Goal: Entertainment & Leisure: Browse casually

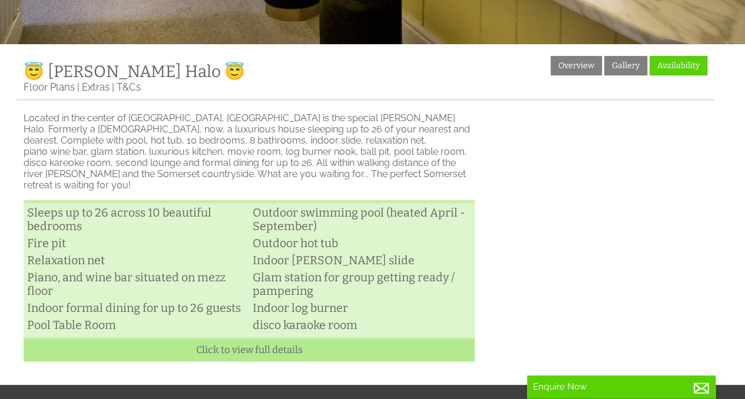
scroll to position [240, 0]
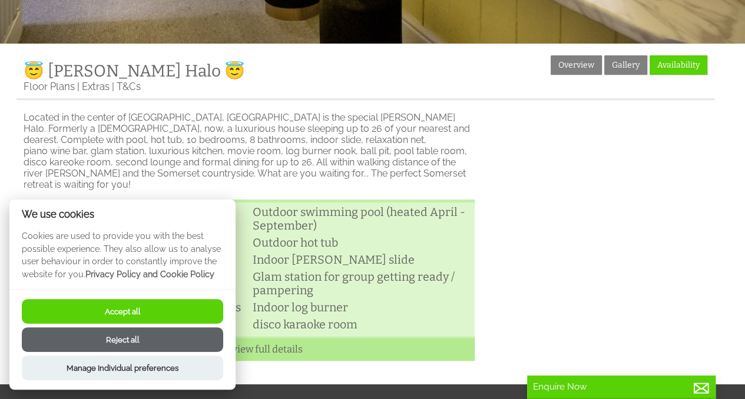
click at [165, 320] on button "Accept all" at bounding box center [123, 311] width 202 height 25
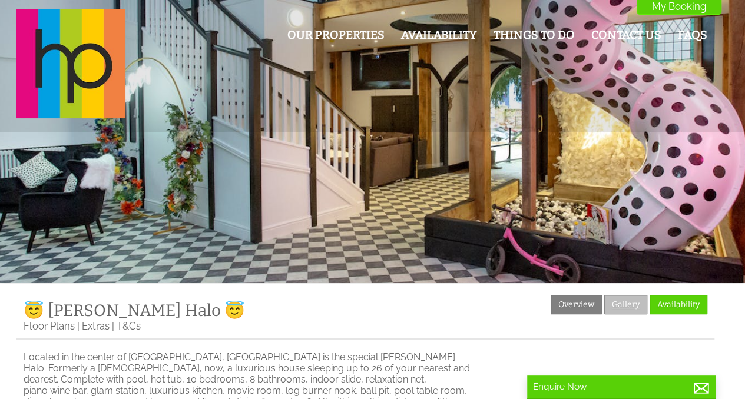
click at [615, 295] on link "Gallery" at bounding box center [626, 304] width 43 height 19
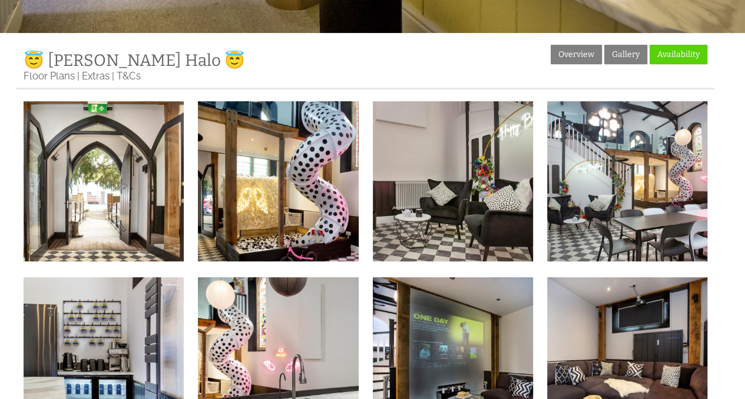
scroll to position [251, 0]
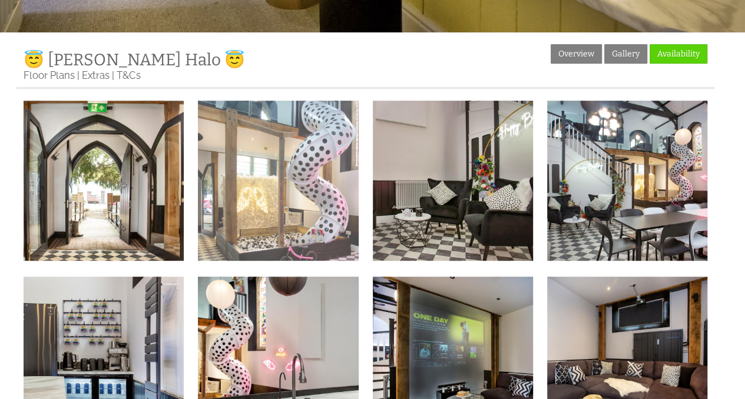
click at [326, 168] on img at bounding box center [278, 181] width 160 height 160
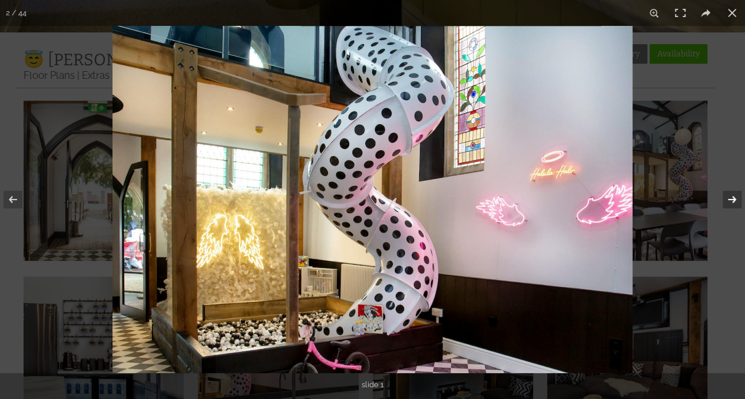
click at [731, 195] on button at bounding box center [724, 199] width 41 height 59
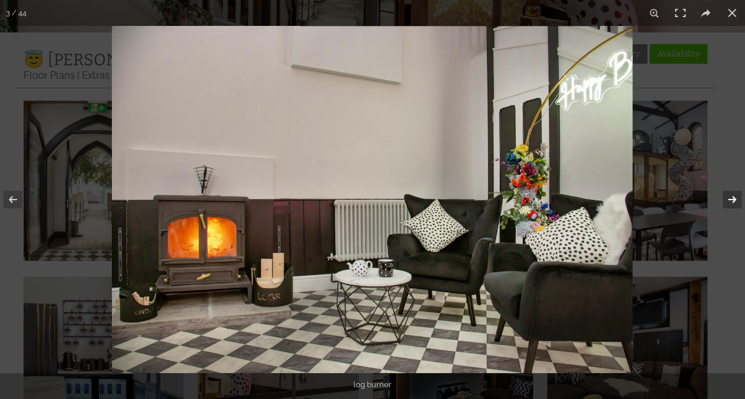
click at [731, 195] on button at bounding box center [724, 199] width 41 height 59
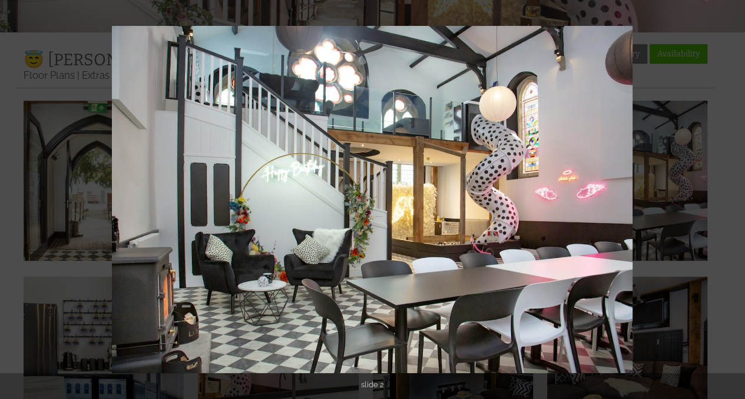
click at [731, 195] on button at bounding box center [724, 199] width 41 height 59
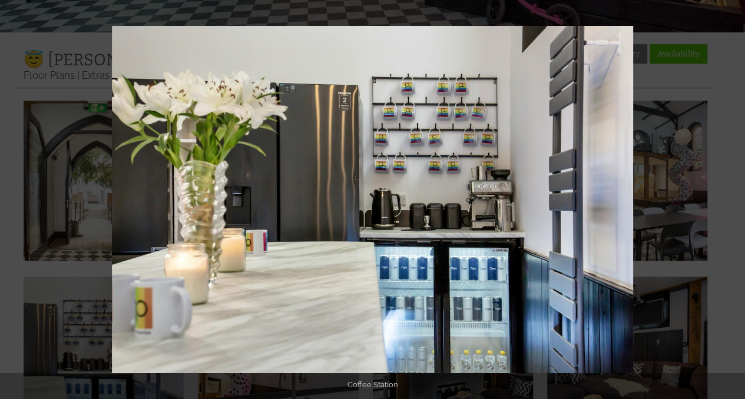
click at [731, 195] on button at bounding box center [724, 199] width 41 height 59
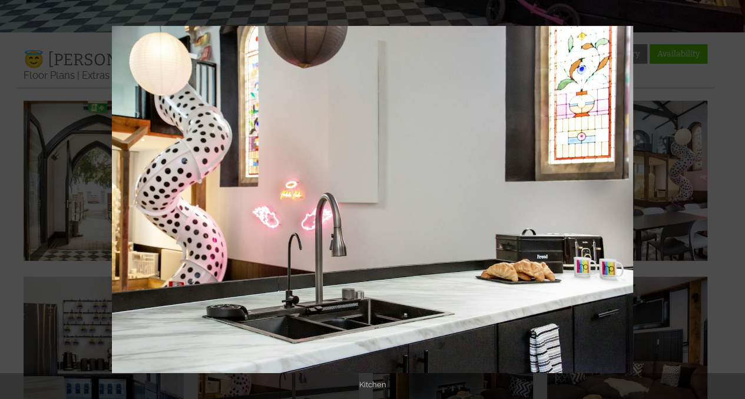
click at [731, 195] on button at bounding box center [724, 199] width 41 height 59
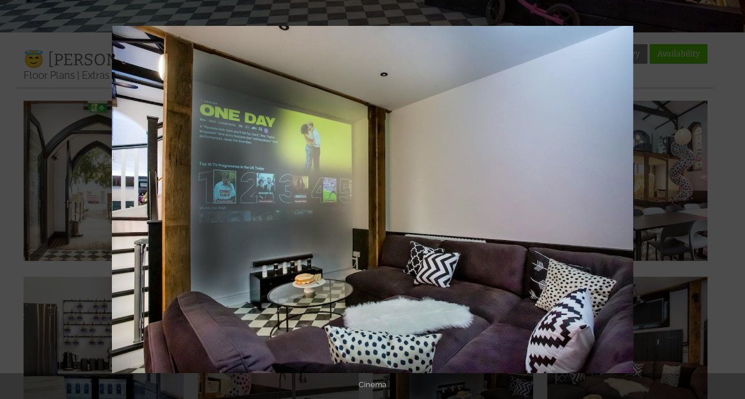
click at [731, 195] on button at bounding box center [724, 199] width 41 height 59
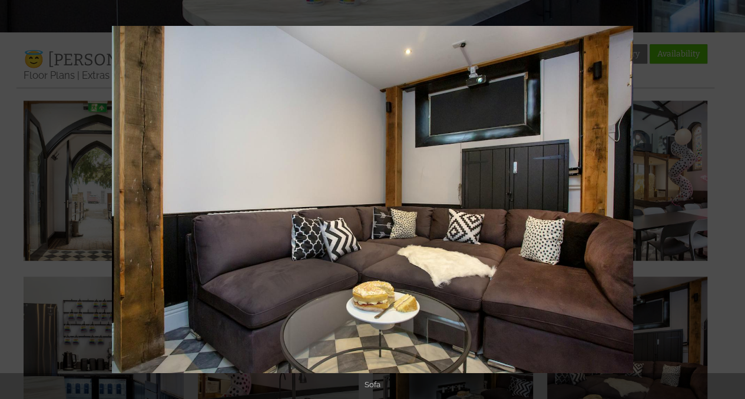
click at [731, 195] on button at bounding box center [724, 199] width 41 height 59
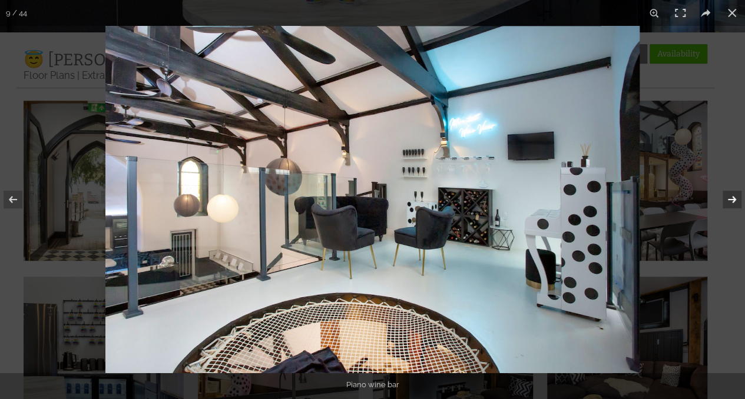
click at [719, 181] on button at bounding box center [724, 199] width 41 height 59
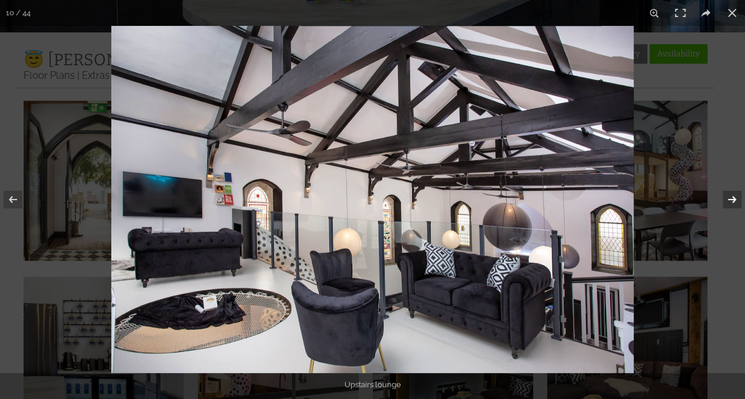
click at [735, 197] on button at bounding box center [724, 199] width 41 height 59
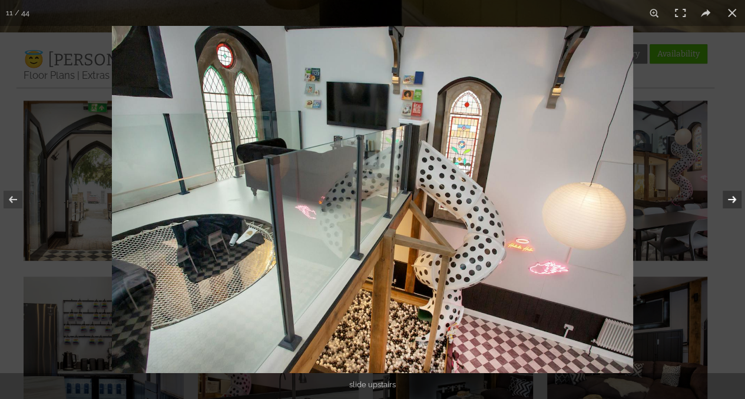
click at [736, 199] on button at bounding box center [724, 199] width 41 height 59
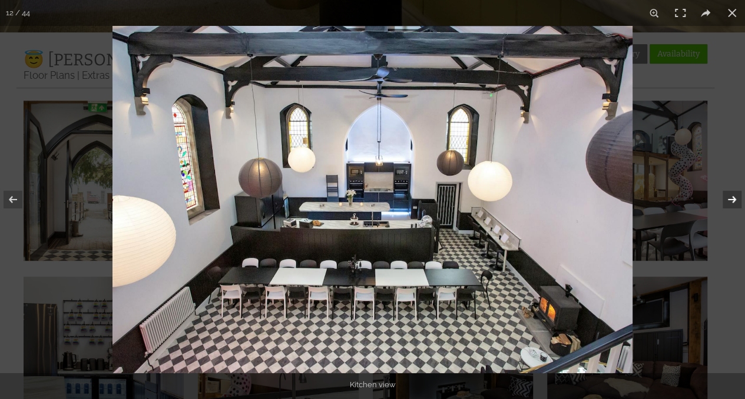
click at [736, 199] on button at bounding box center [724, 199] width 41 height 59
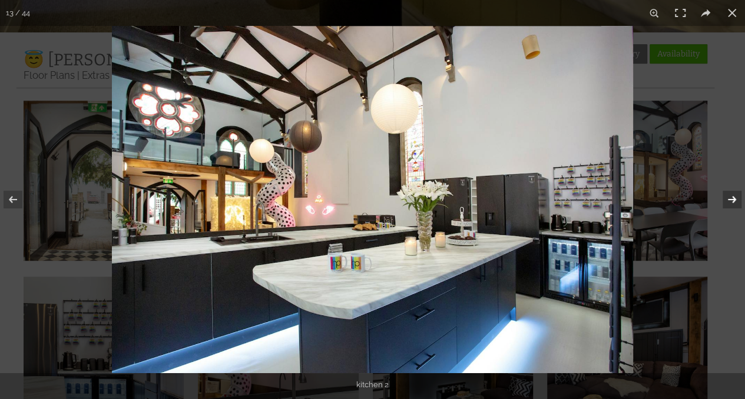
click at [736, 199] on button at bounding box center [724, 199] width 41 height 59
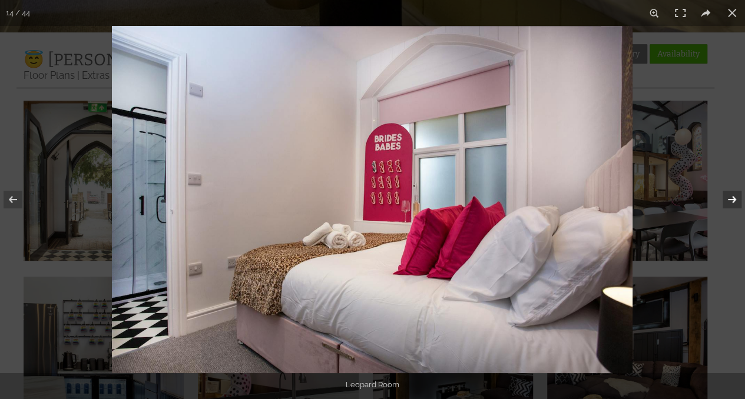
click at [736, 199] on button at bounding box center [724, 199] width 41 height 59
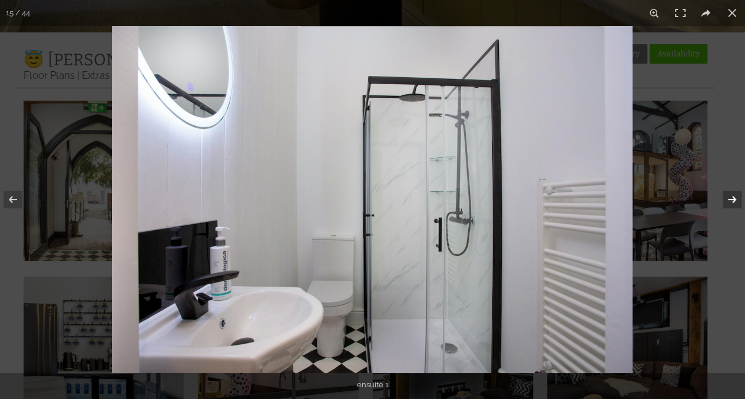
click at [736, 199] on button at bounding box center [724, 199] width 41 height 59
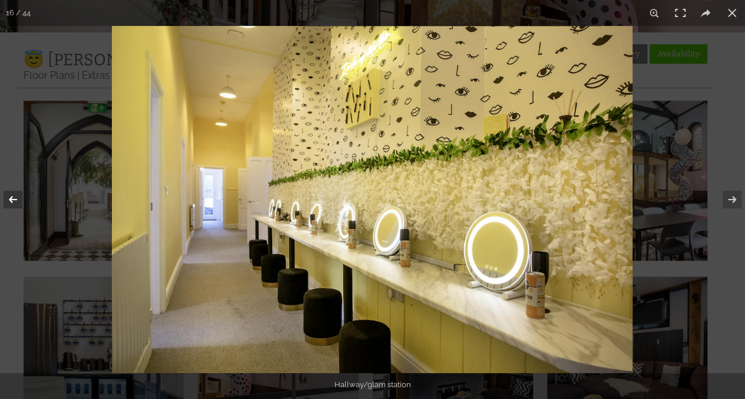
click at [17, 199] on button at bounding box center [20, 199] width 41 height 59
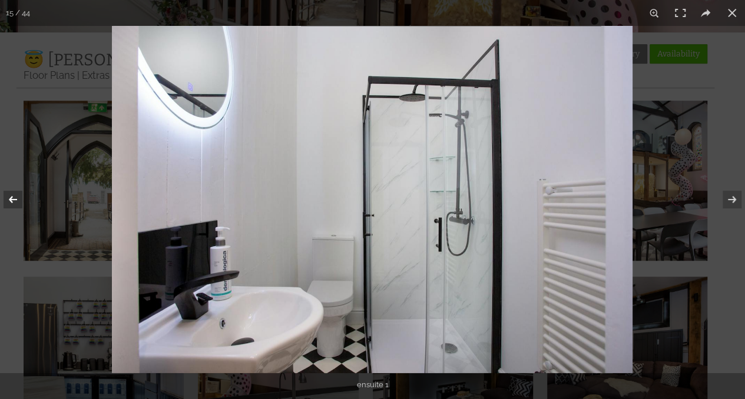
click at [14, 200] on button at bounding box center [20, 199] width 41 height 59
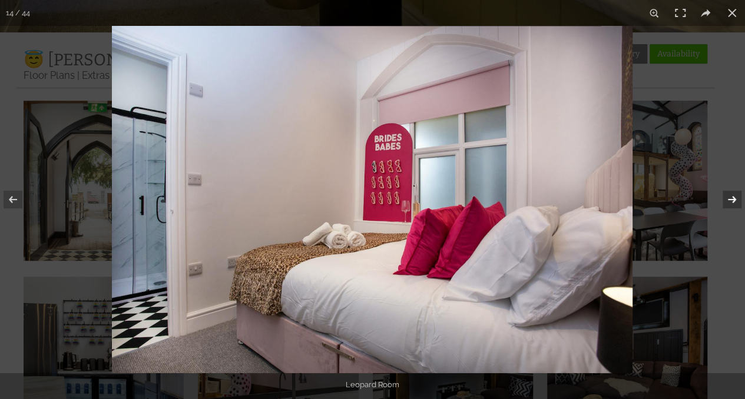
click at [729, 203] on button at bounding box center [724, 199] width 41 height 59
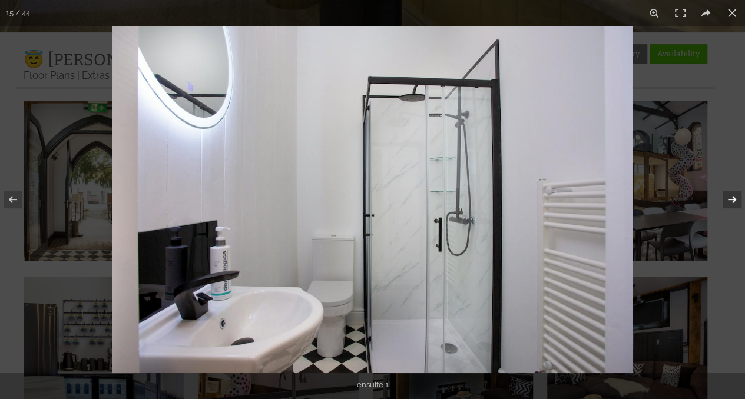
click at [729, 203] on button at bounding box center [724, 199] width 41 height 59
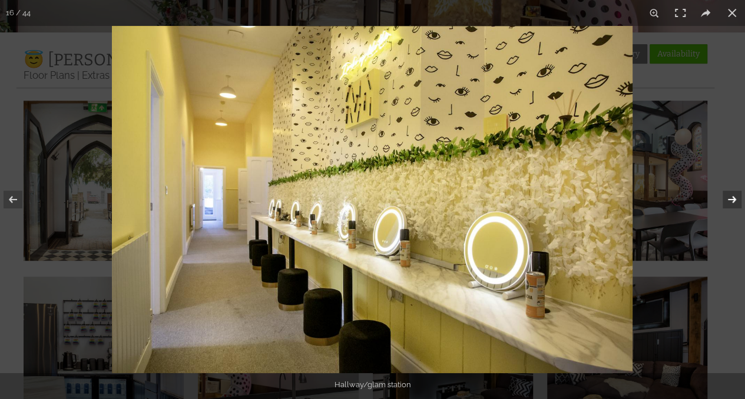
click at [734, 210] on button at bounding box center [724, 199] width 41 height 59
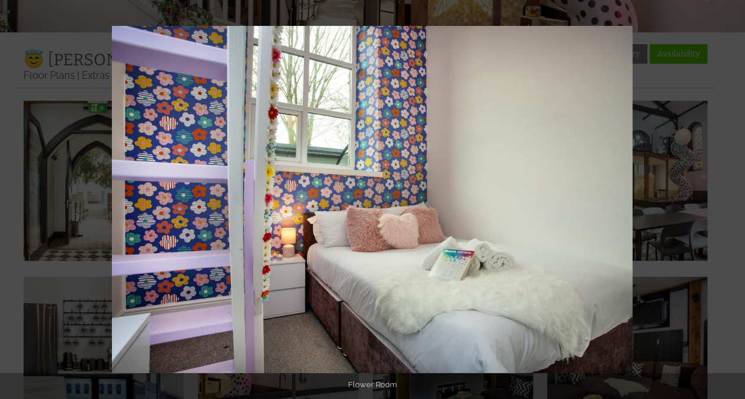
click at [734, 210] on button at bounding box center [724, 199] width 41 height 59
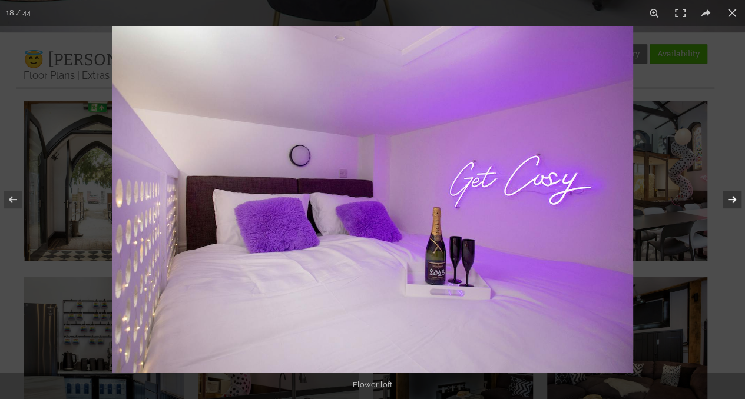
click at [729, 202] on button at bounding box center [724, 199] width 41 height 59
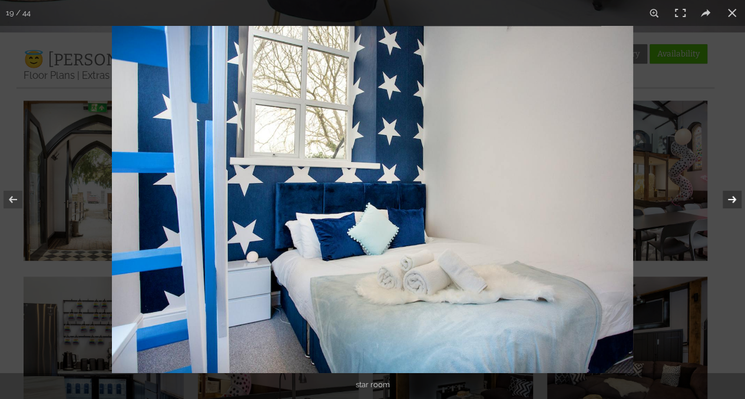
click at [729, 202] on button at bounding box center [724, 199] width 41 height 59
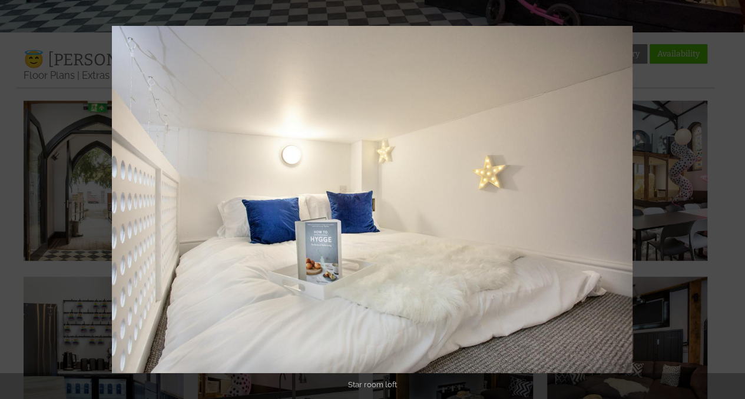
click at [729, 202] on button at bounding box center [724, 199] width 41 height 59
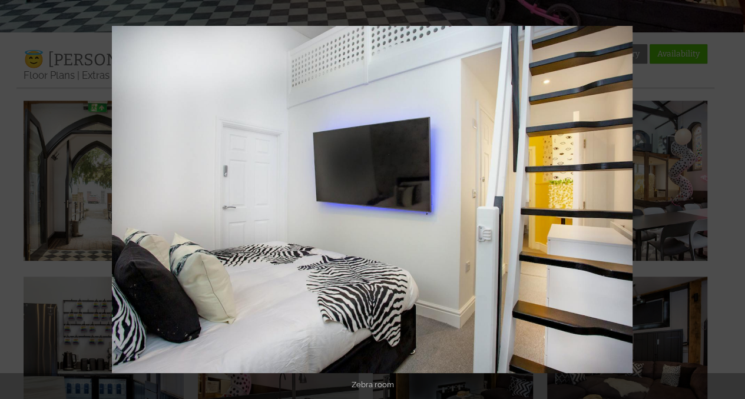
click at [729, 202] on button at bounding box center [724, 199] width 41 height 59
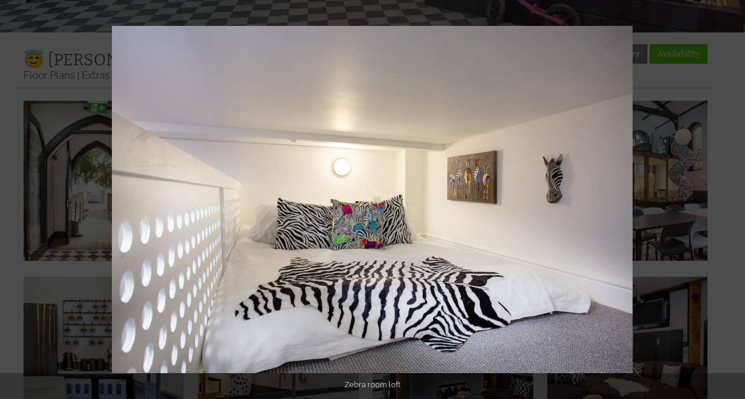
click at [729, 202] on button at bounding box center [724, 199] width 41 height 59
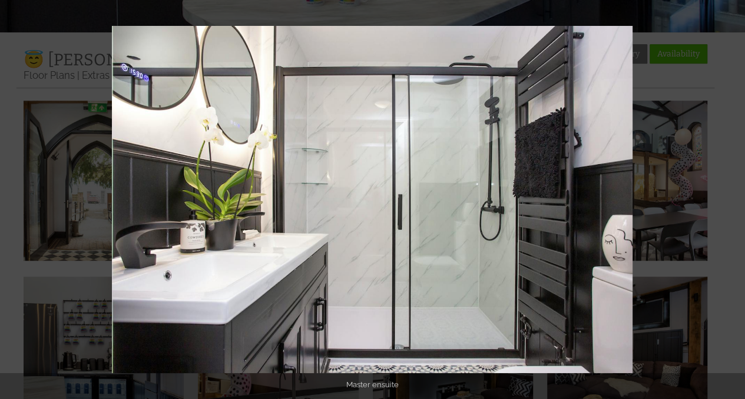
click at [729, 202] on button at bounding box center [724, 199] width 41 height 59
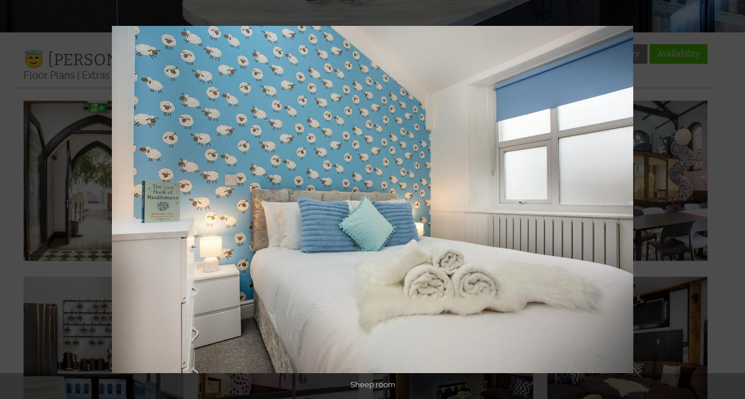
click at [729, 202] on button at bounding box center [724, 199] width 41 height 59
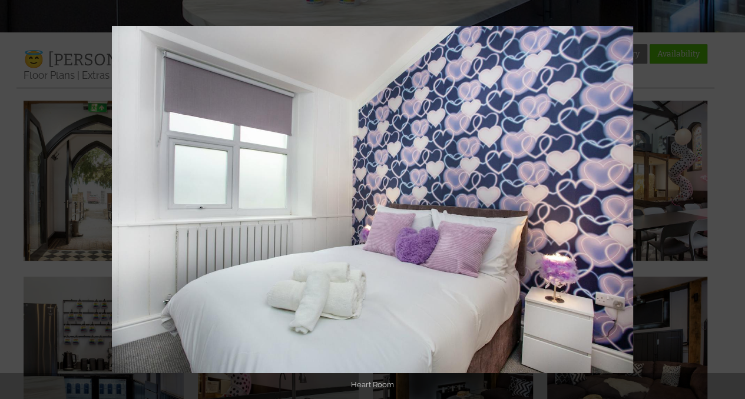
click at [729, 202] on button at bounding box center [724, 199] width 41 height 59
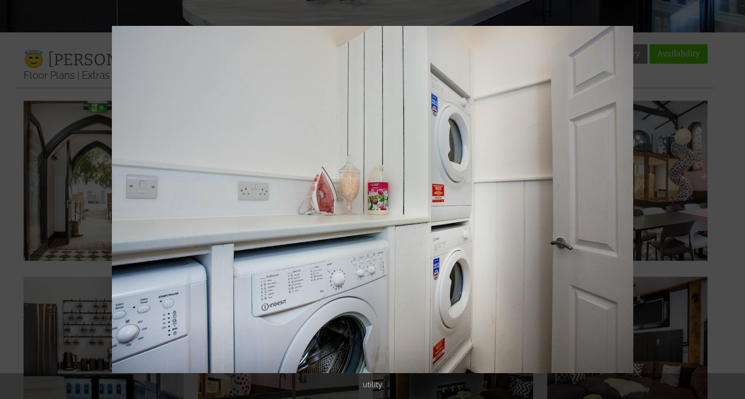
click at [729, 202] on button at bounding box center [724, 199] width 41 height 59
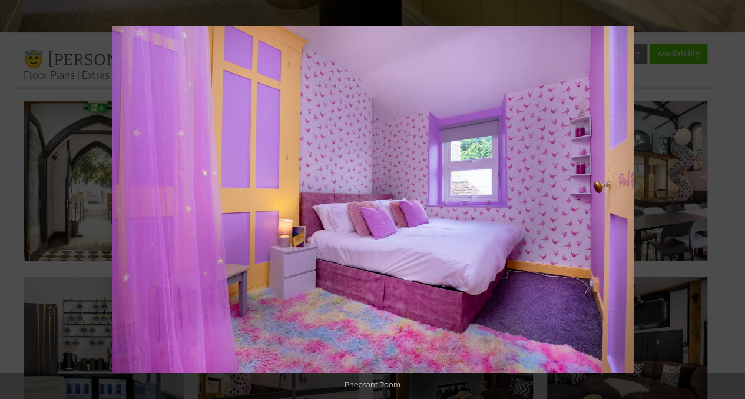
click at [729, 202] on button at bounding box center [724, 199] width 41 height 59
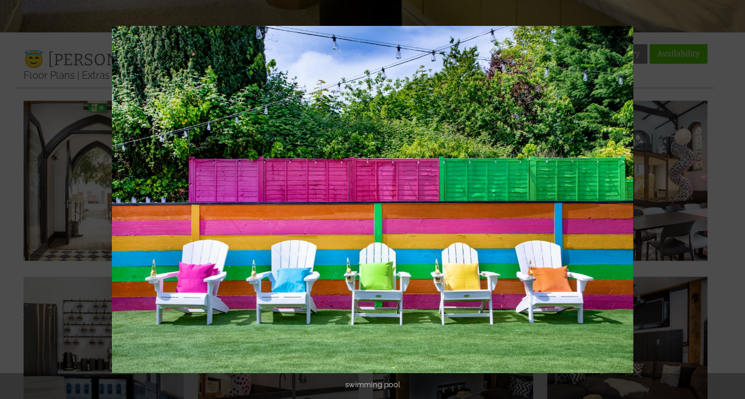
click at [729, 202] on button at bounding box center [724, 199] width 41 height 59
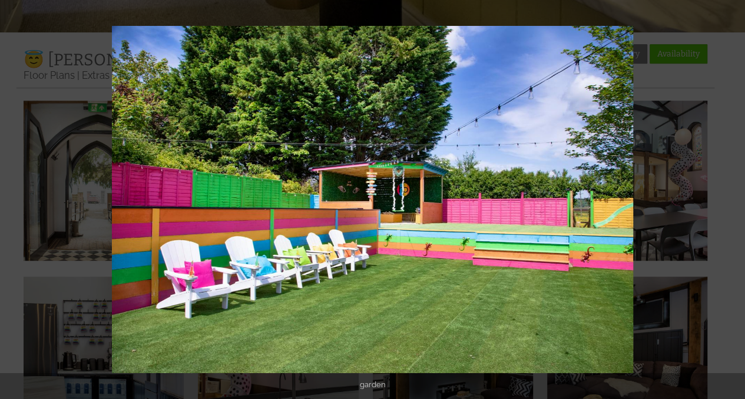
click at [729, 202] on button at bounding box center [724, 199] width 41 height 59
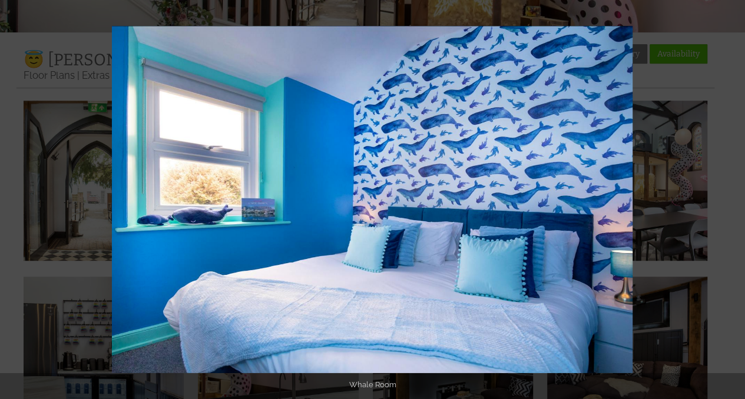
click at [729, 202] on button at bounding box center [724, 199] width 41 height 59
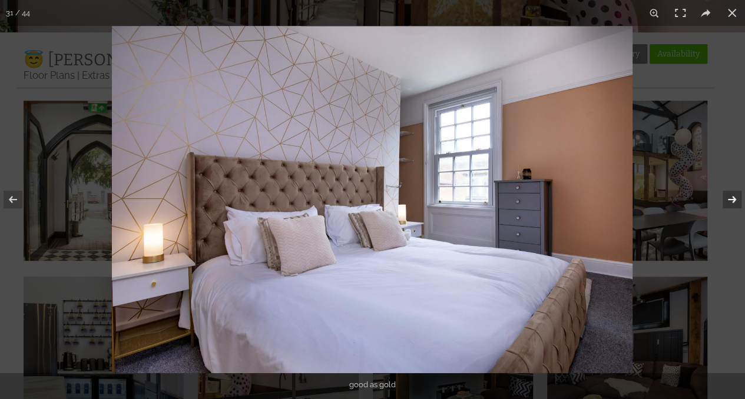
click at [735, 199] on button at bounding box center [724, 199] width 41 height 59
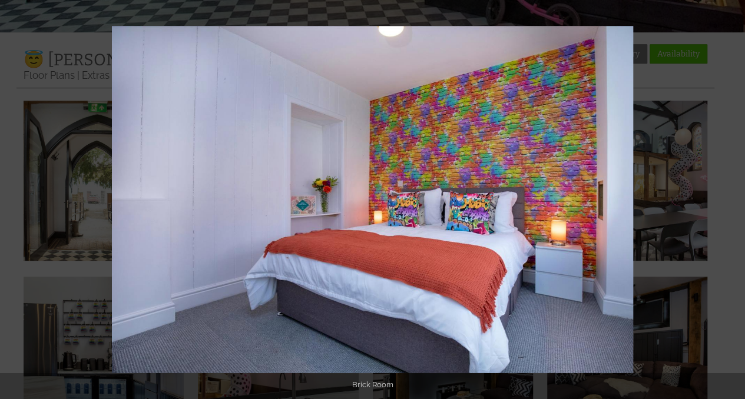
click at [735, 199] on button at bounding box center [724, 199] width 41 height 59
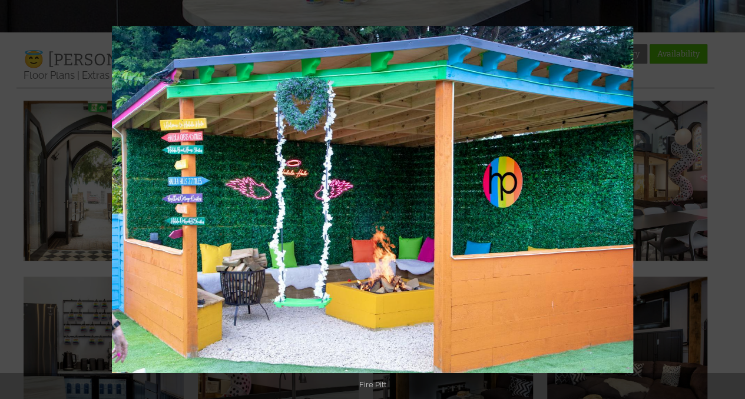
click at [735, 199] on button at bounding box center [724, 199] width 41 height 59
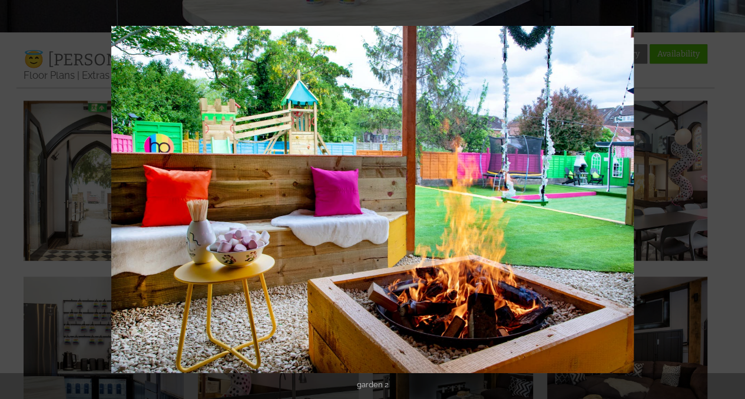
click at [735, 199] on button at bounding box center [724, 199] width 41 height 59
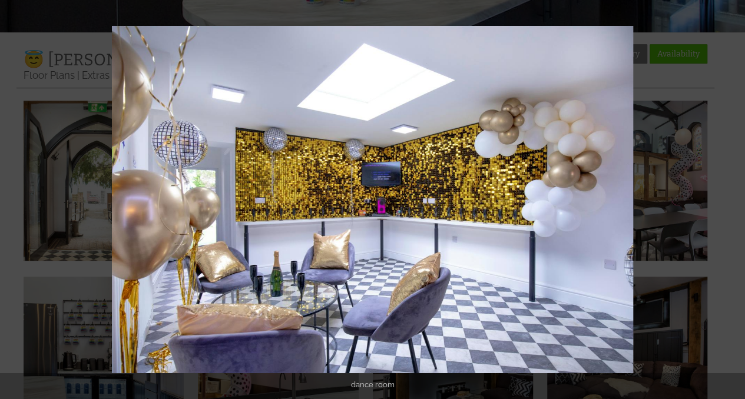
click at [735, 199] on button at bounding box center [724, 199] width 41 height 59
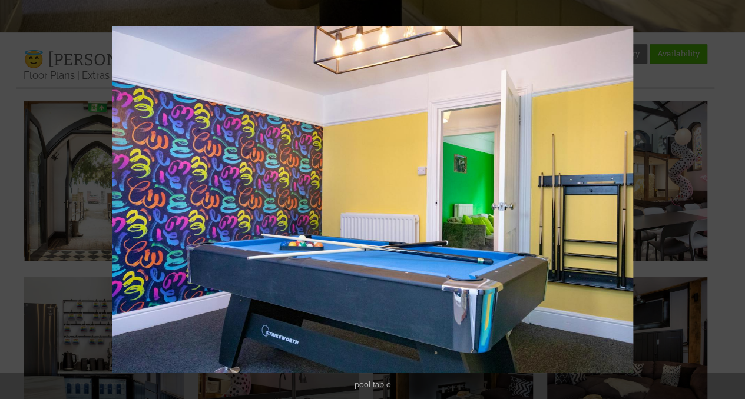
click at [735, 199] on button at bounding box center [724, 199] width 41 height 59
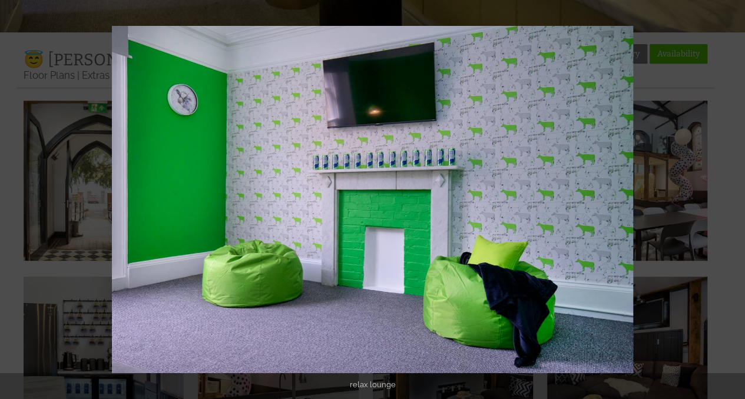
click at [735, 199] on button at bounding box center [724, 199] width 41 height 59
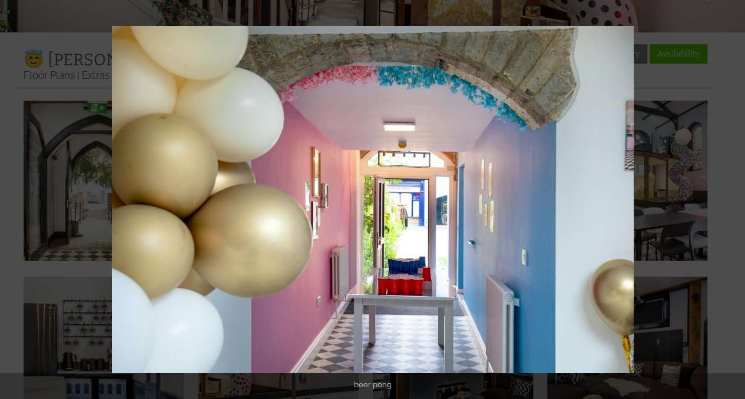
click at [735, 199] on button at bounding box center [724, 199] width 41 height 59
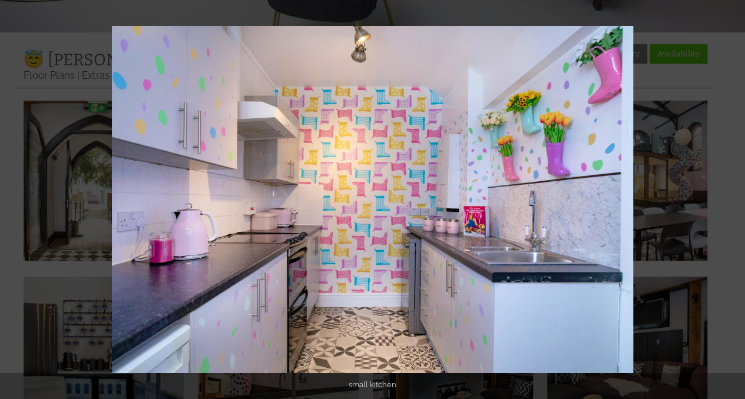
click at [735, 199] on button at bounding box center [724, 199] width 41 height 59
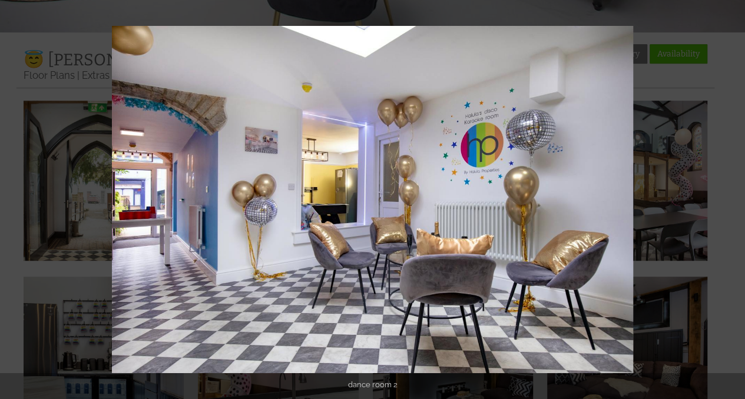
click at [735, 199] on button at bounding box center [724, 199] width 41 height 59
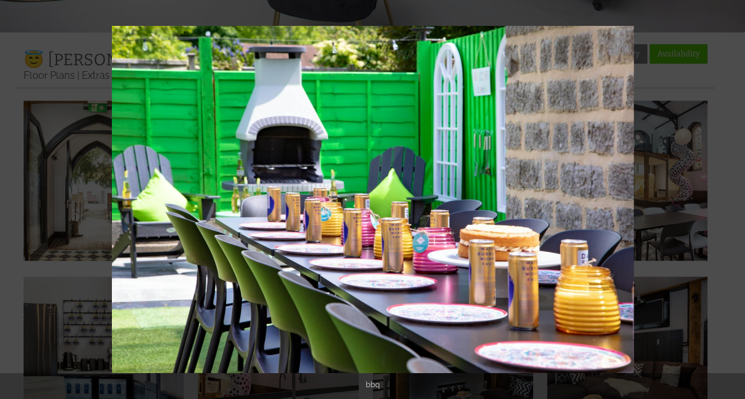
click at [735, 199] on button at bounding box center [724, 199] width 41 height 59
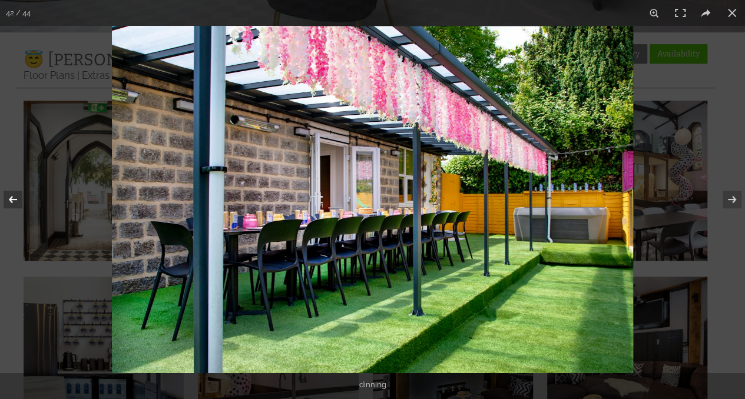
click at [17, 193] on button at bounding box center [20, 199] width 41 height 59
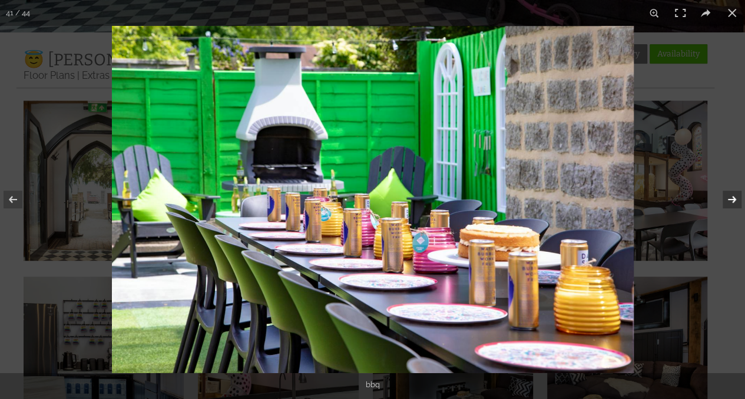
click at [726, 199] on button at bounding box center [724, 199] width 41 height 59
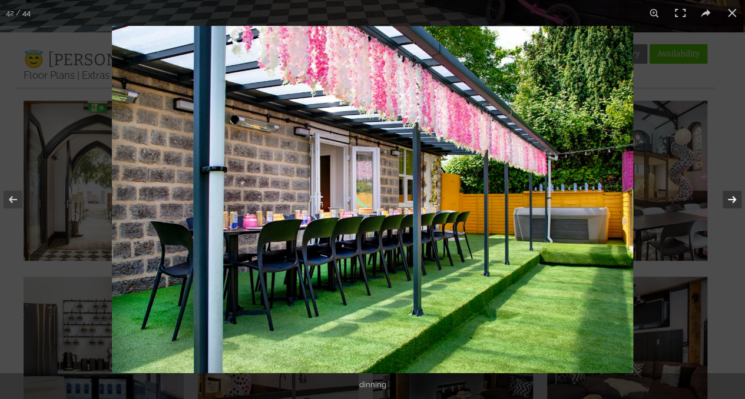
click at [726, 199] on button at bounding box center [724, 199] width 41 height 59
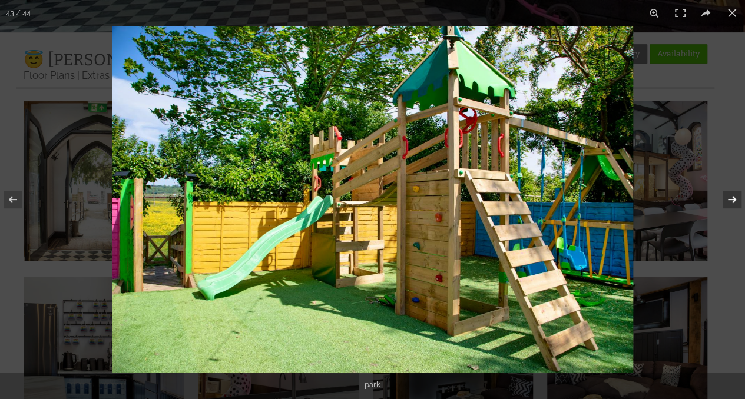
click at [726, 199] on button at bounding box center [724, 199] width 41 height 59
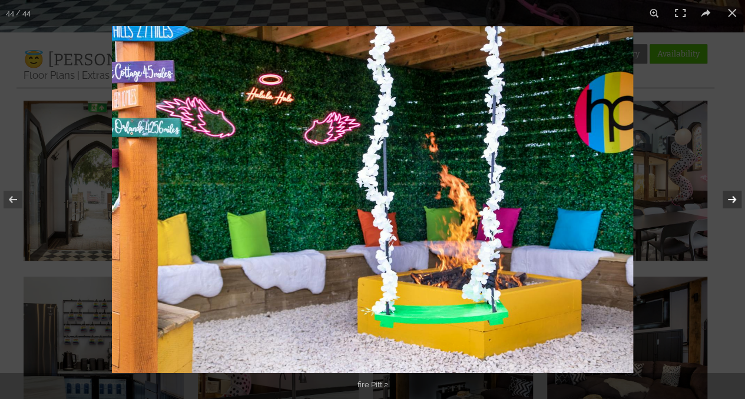
click at [726, 199] on button at bounding box center [724, 199] width 41 height 59
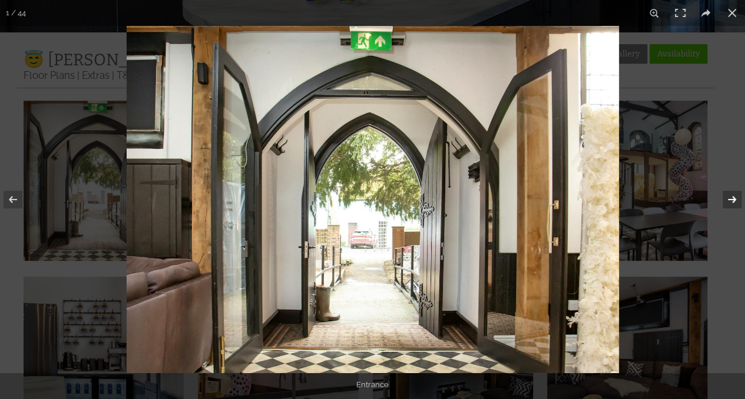
click at [726, 199] on button at bounding box center [724, 199] width 41 height 59
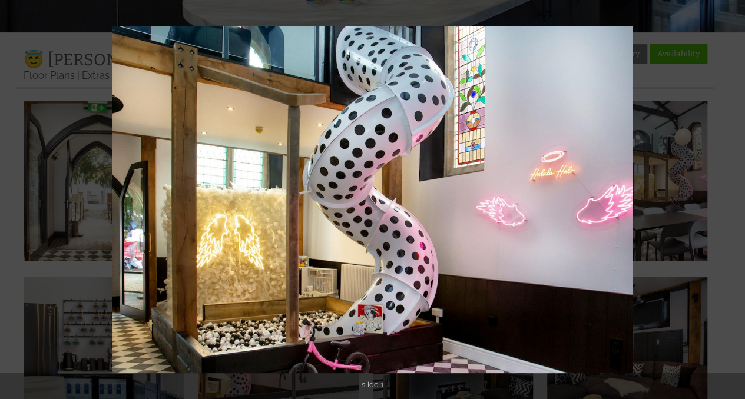
click at [726, 199] on button at bounding box center [724, 199] width 41 height 59
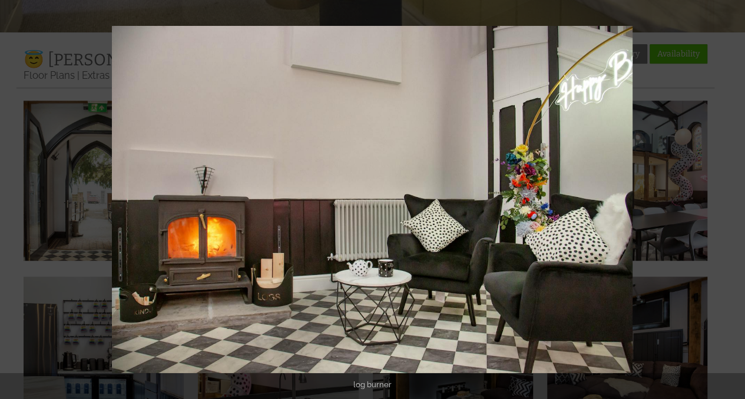
click at [726, 199] on button at bounding box center [724, 199] width 41 height 59
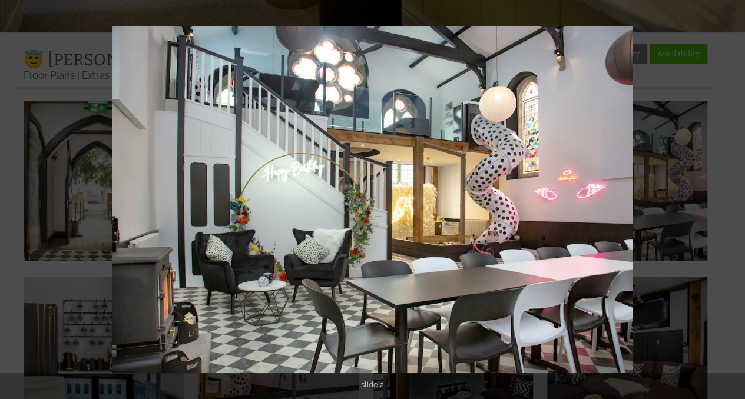
click at [726, 199] on button at bounding box center [724, 199] width 41 height 59
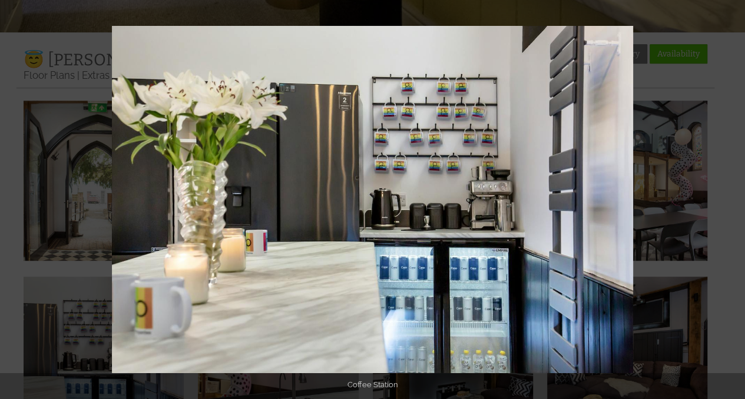
click at [726, 199] on button at bounding box center [724, 199] width 41 height 59
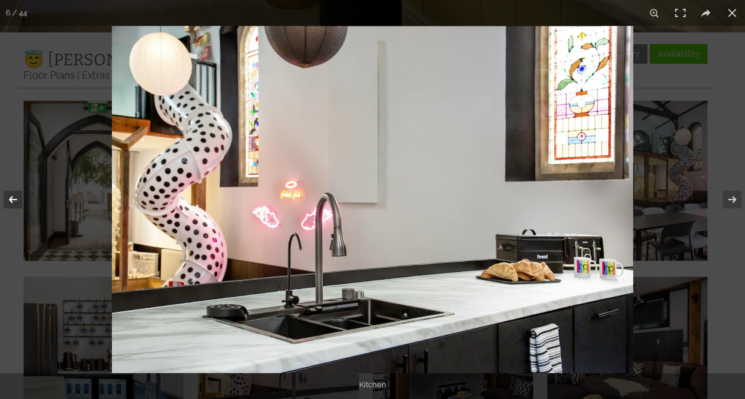
click at [18, 198] on button at bounding box center [20, 199] width 41 height 59
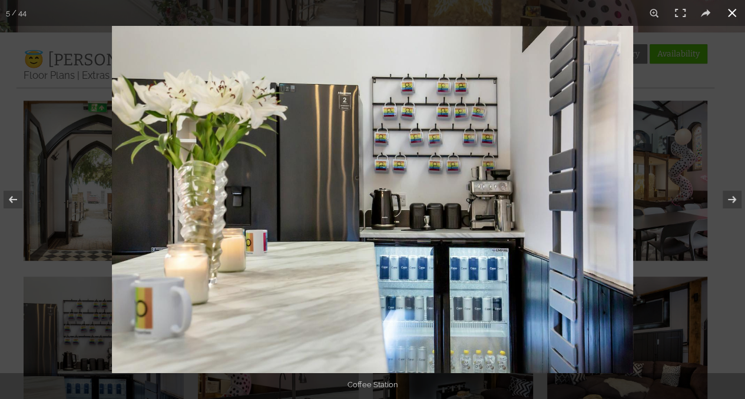
click at [16, 235] on div at bounding box center [372, 199] width 745 height 399
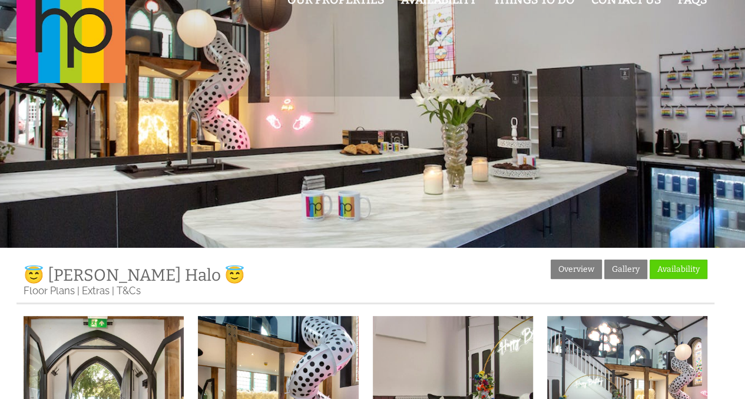
scroll to position [32, 0]
